Goal: Task Accomplishment & Management: Use online tool/utility

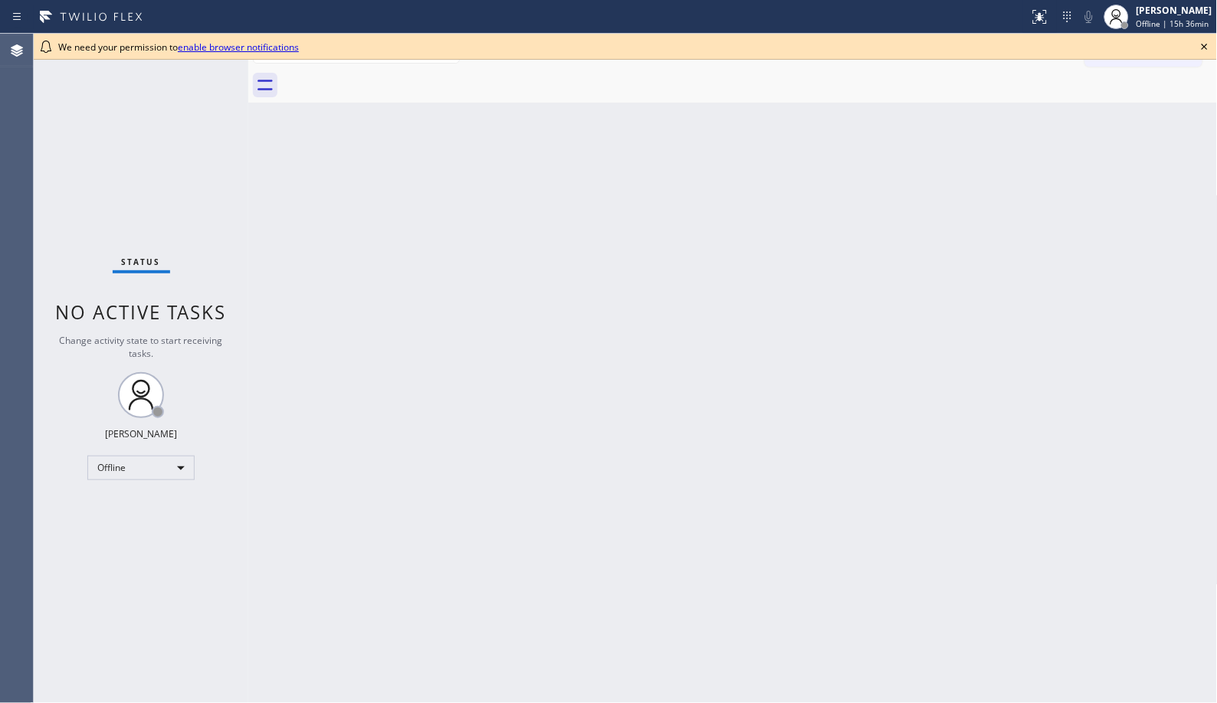
click at [493, 280] on div "Back to Dashboard Change Sender ID Customers Technicians Select a contact Outbo…" at bounding box center [732, 369] width 969 height 670
click at [171, 473] on div "Offline" at bounding box center [140, 468] width 107 height 25
click at [156, 534] on li "Unavailable" at bounding box center [140, 528] width 104 height 18
click at [1095, 44] on icon at bounding box center [1204, 47] width 18 height 18
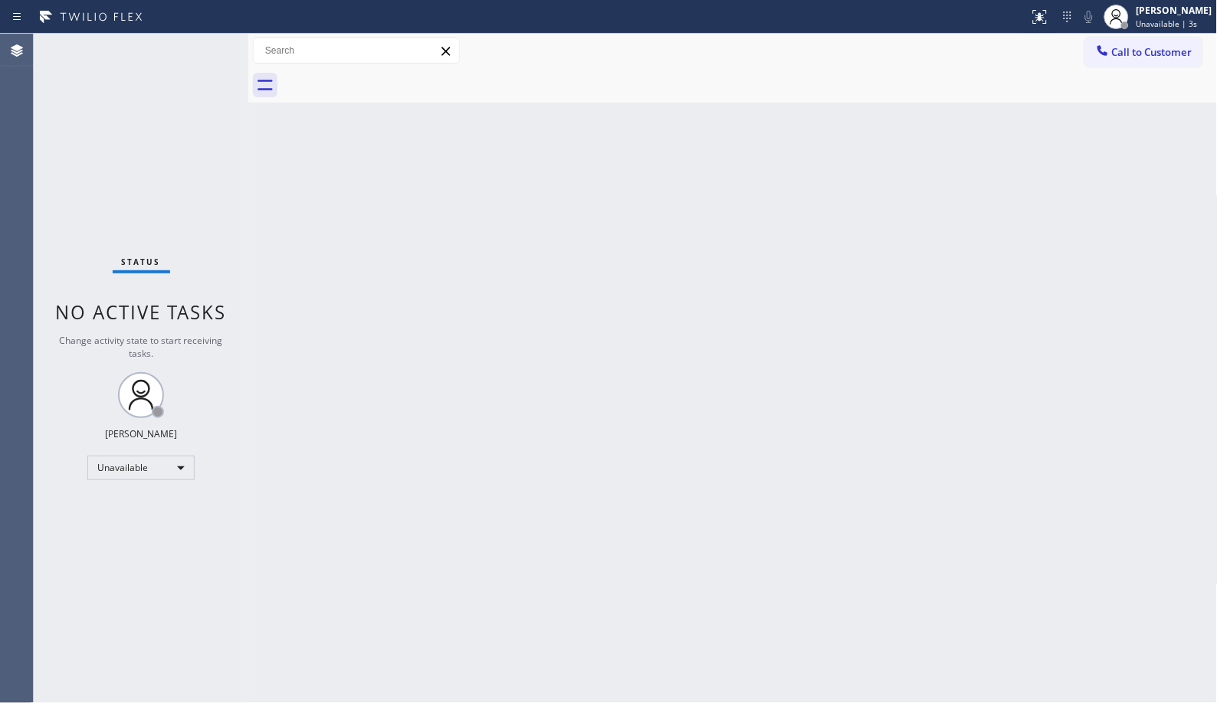
drag, startPoint x: 386, startPoint y: 440, endPoint x: 385, endPoint y: 279, distance: 160.9
click at [386, 440] on div "Back to Dashboard Change Sender ID Customers Technicians Select a contact Outbo…" at bounding box center [732, 369] width 969 height 670
click at [455, 254] on div "Back to Dashboard Change Sender ID Customers Technicians Select a contact Outbo…" at bounding box center [732, 369] width 969 height 670
